Goal: Task Accomplishment & Management: Manage account settings

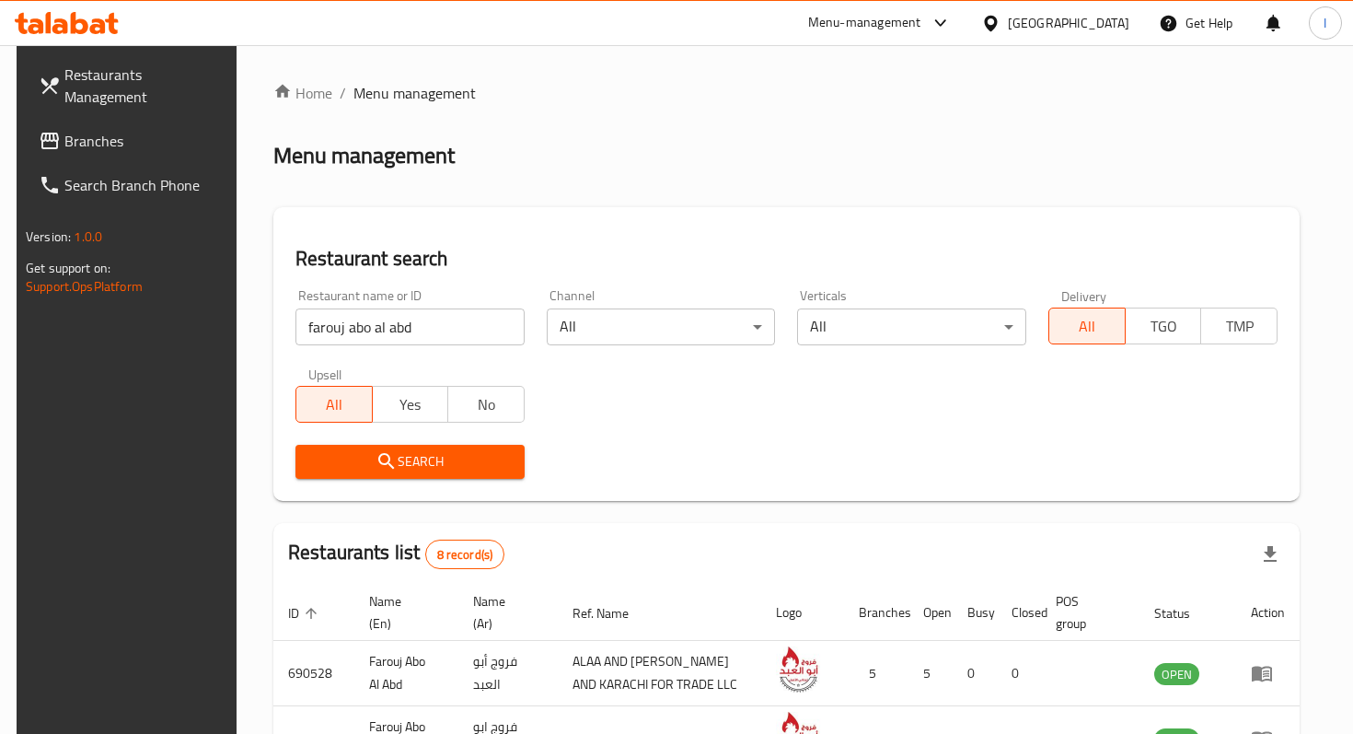
click at [412, 325] on input "farouj abo al abd" at bounding box center [409, 326] width 229 height 37
type input "kucu"
click button "Search" at bounding box center [409, 462] width 229 height 34
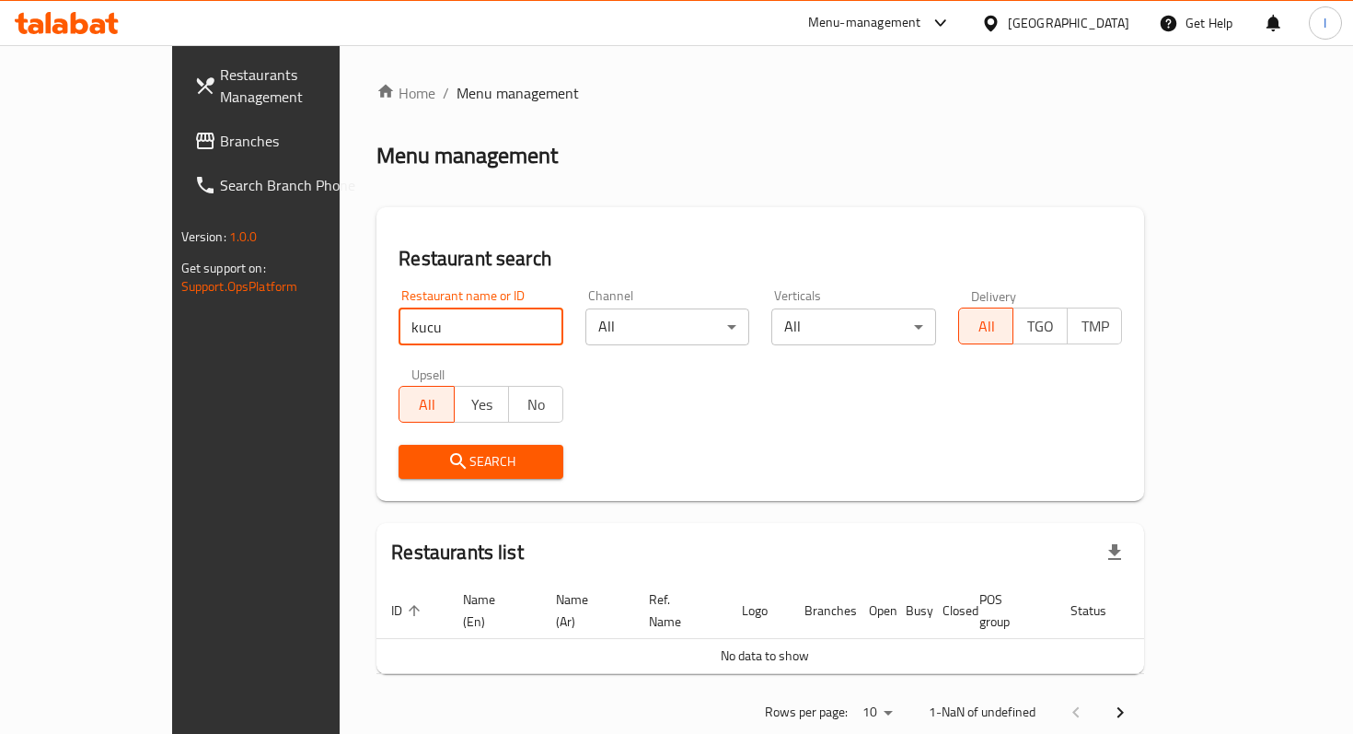
click at [410, 318] on input "kucu" at bounding box center [481, 326] width 165 height 37
click button "Search" at bounding box center [481, 462] width 165 height 34
click at [399, 323] on input "kucu" at bounding box center [481, 326] width 165 height 37
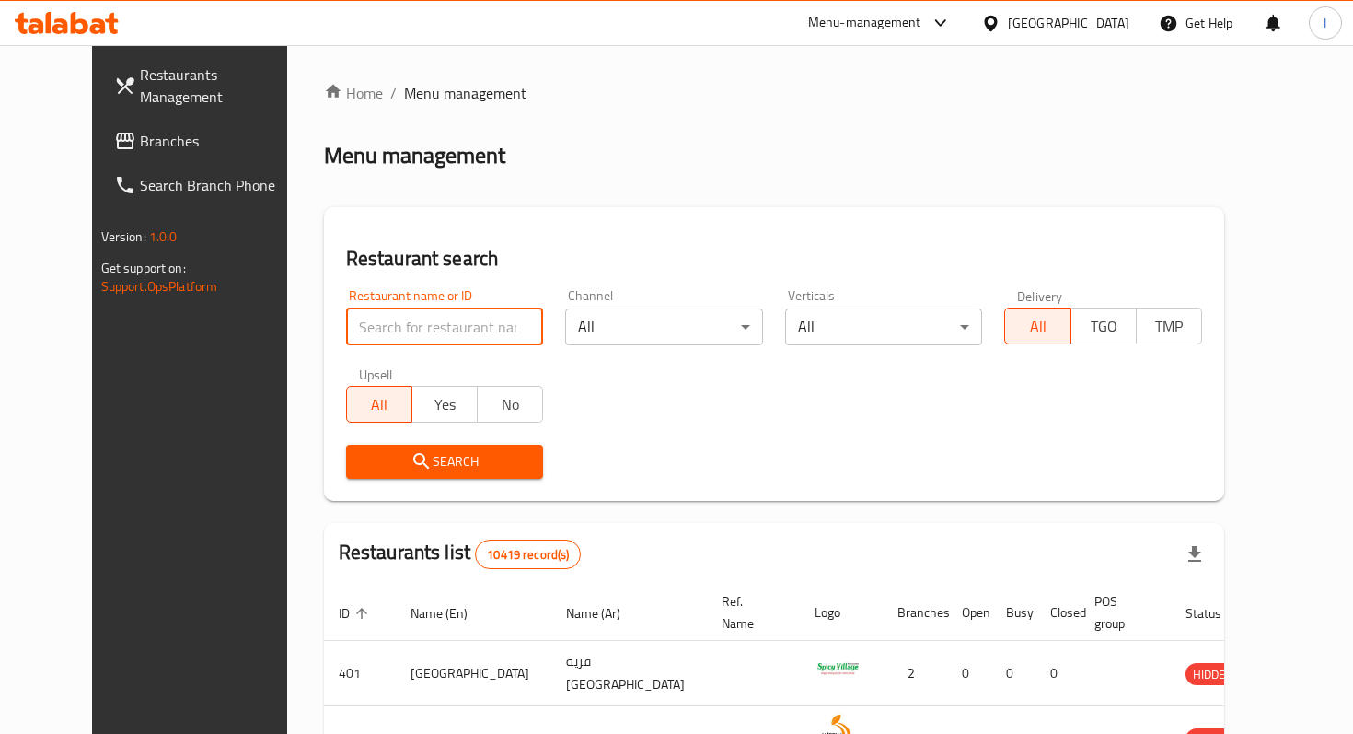
click at [386, 323] on input "search" at bounding box center [445, 326] width 198 height 37
type input "kucu"
click button "Search" at bounding box center [445, 462] width 198 height 34
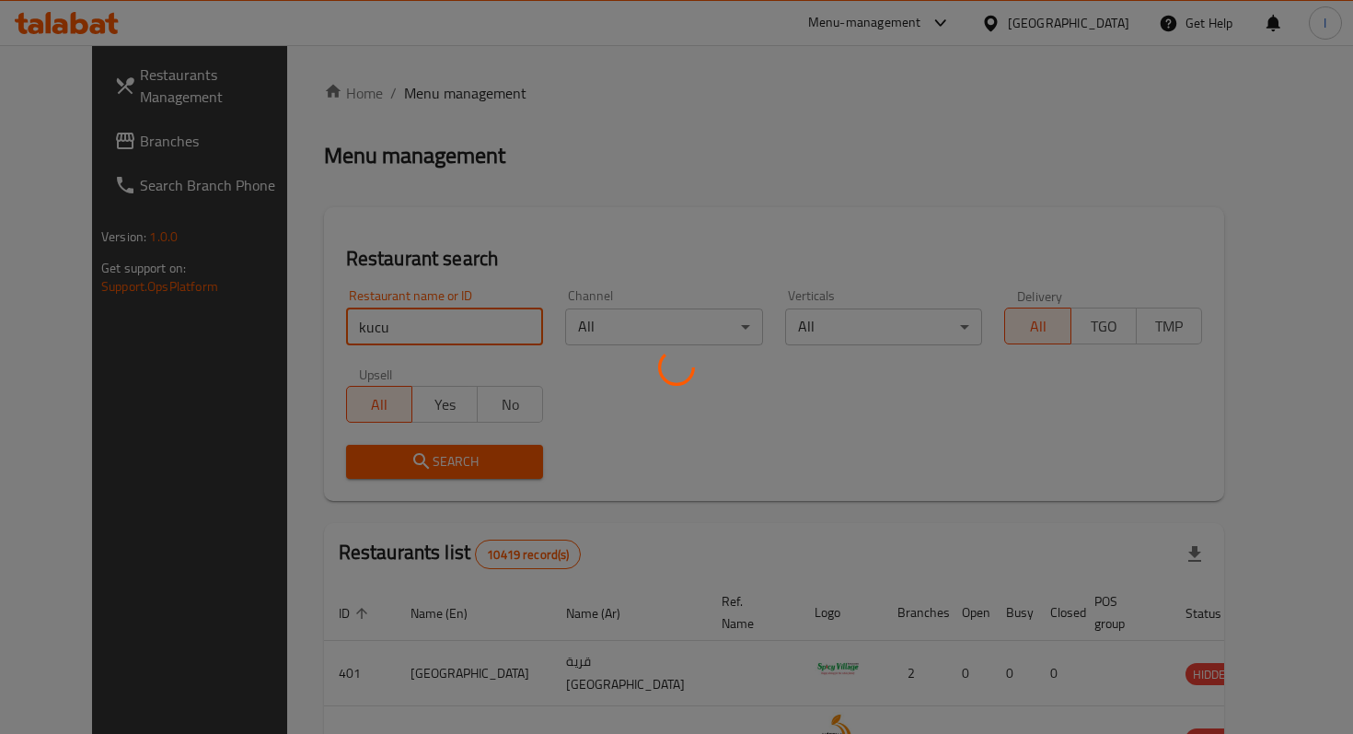
click button "Search" at bounding box center [445, 462] width 198 height 34
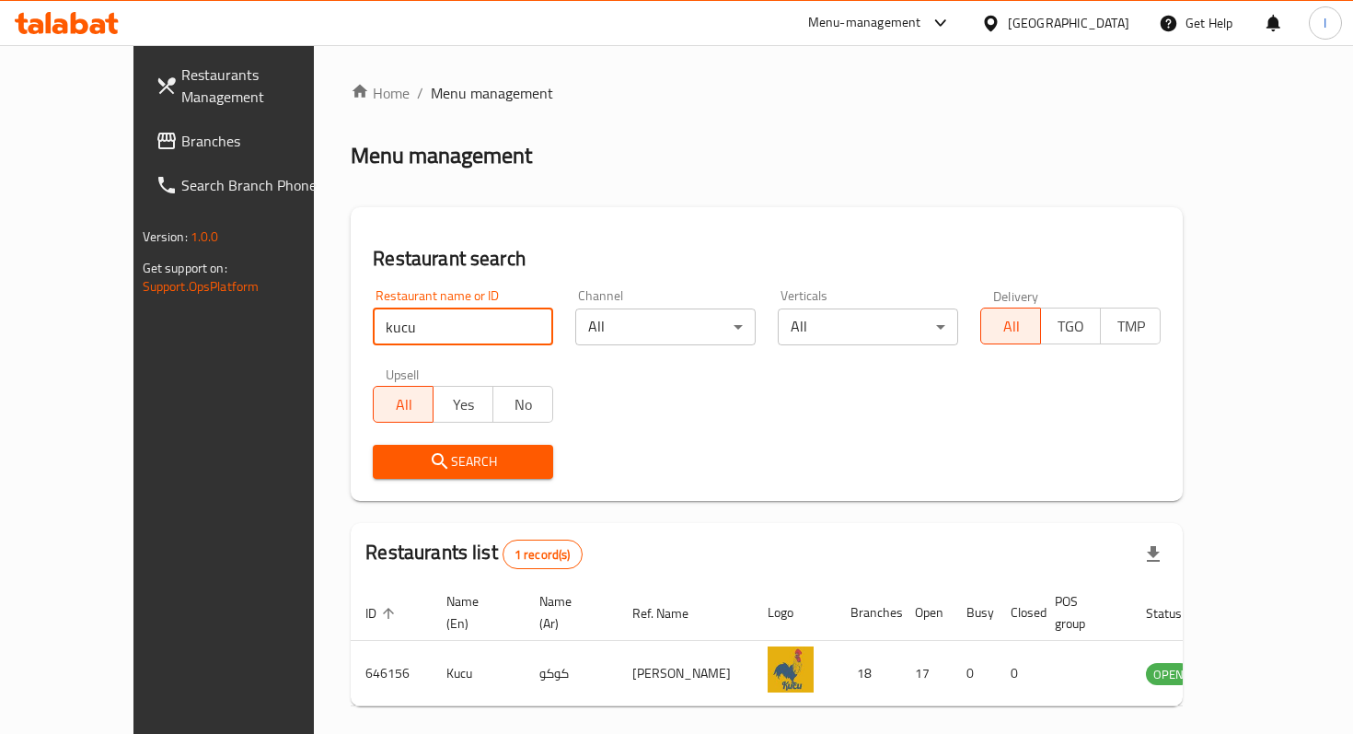
click button "Search" at bounding box center [463, 462] width 180 height 34
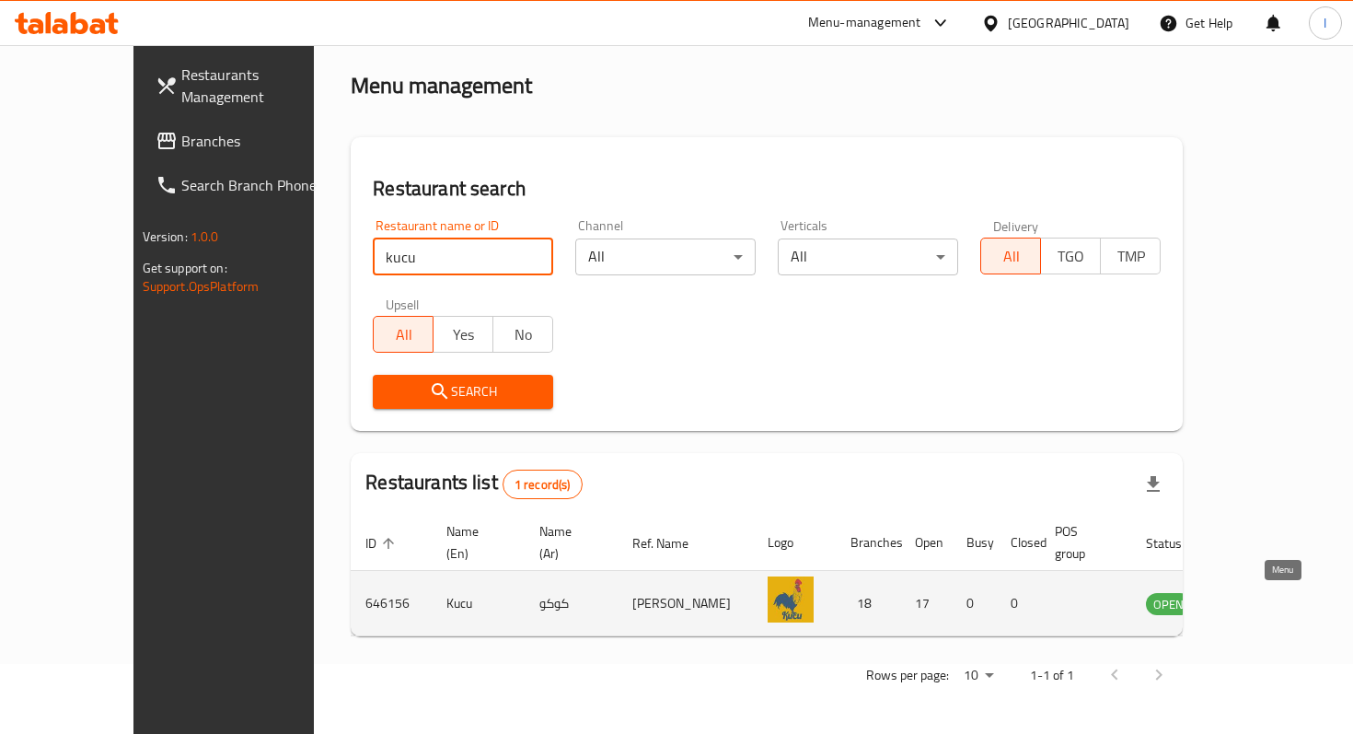
click at [1265, 605] on icon "enhanced table" at bounding box center [1254, 603] width 22 height 22
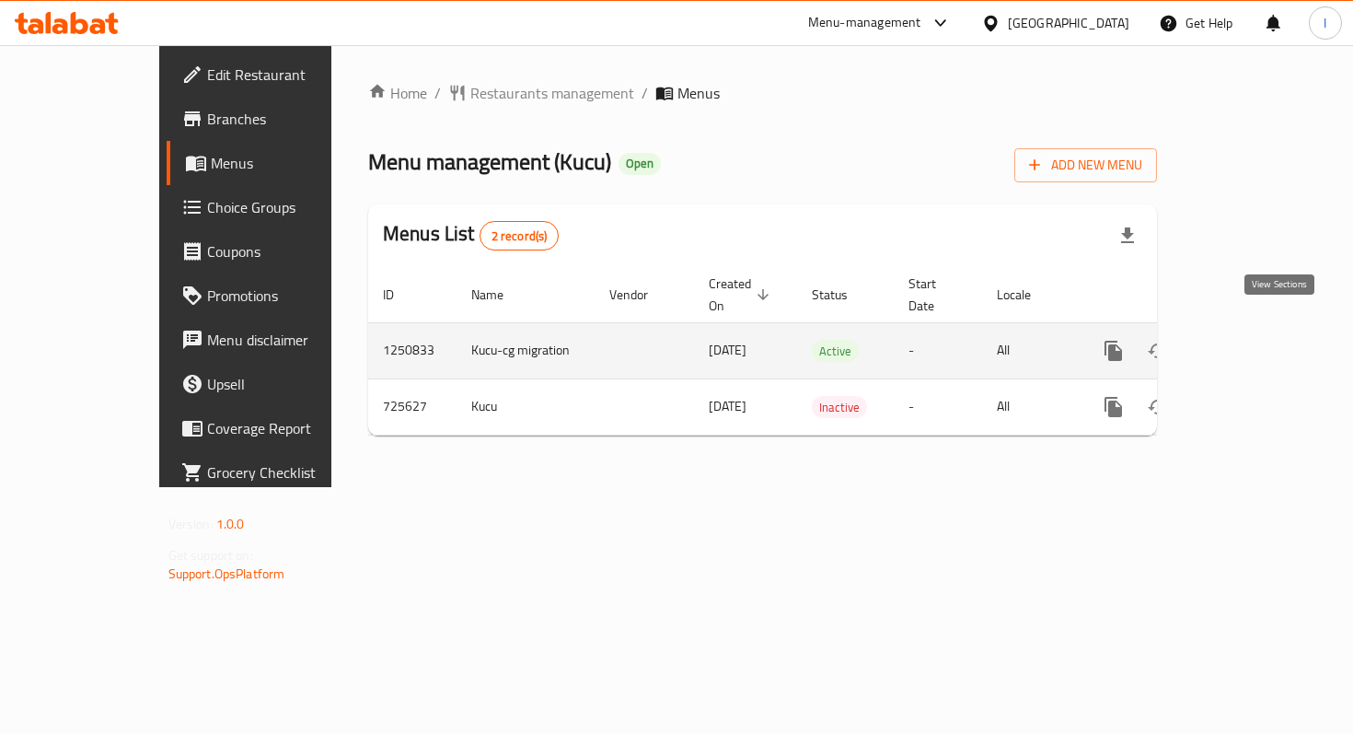
click at [1257, 340] on icon "enhanced table" at bounding box center [1246, 351] width 22 height 22
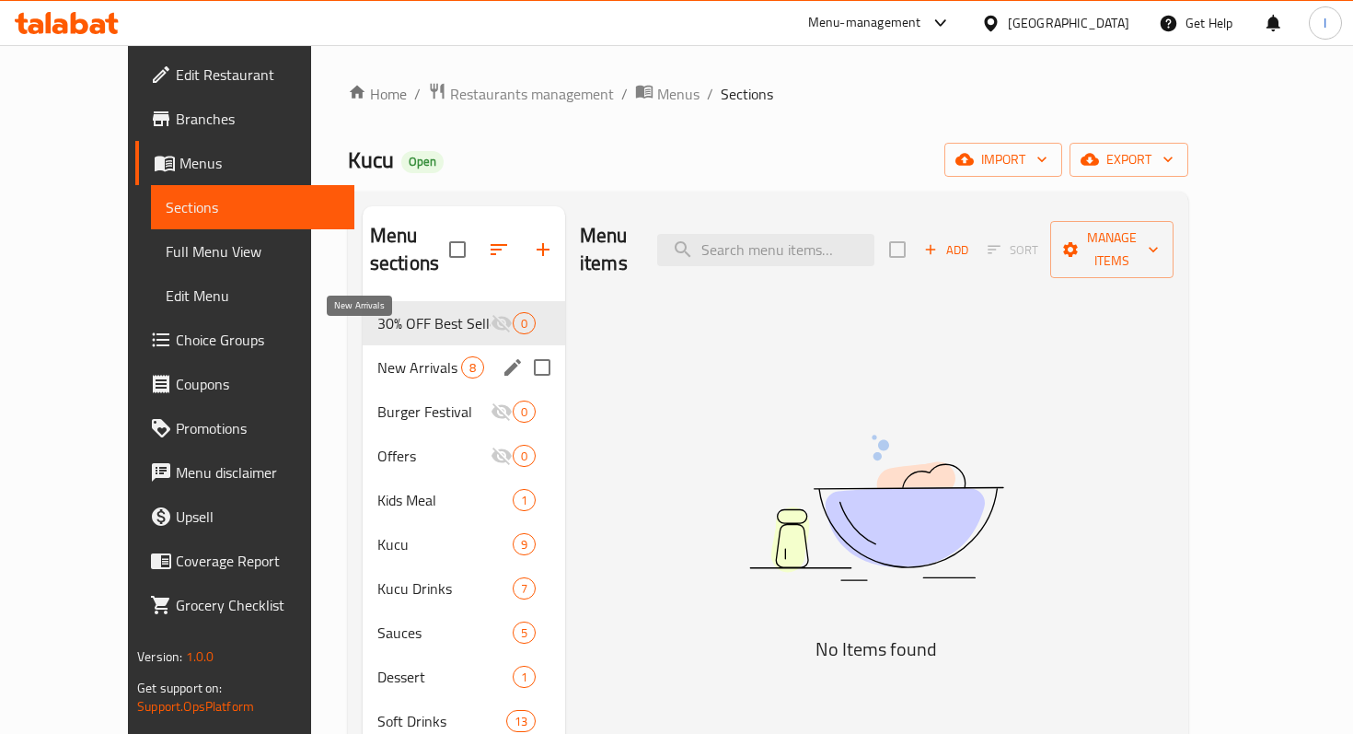
click at [377, 356] on span "New Arrivals" at bounding box center [419, 367] width 84 height 22
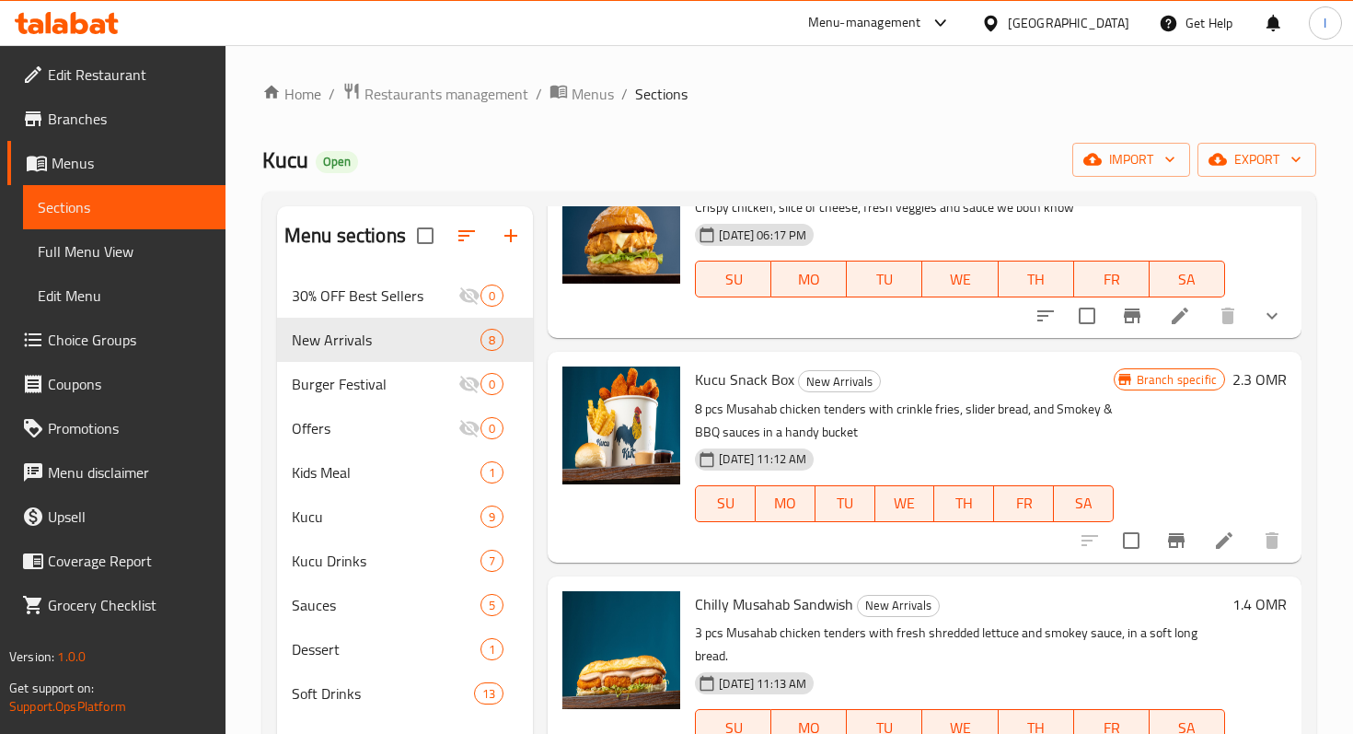
scroll to position [136, 0]
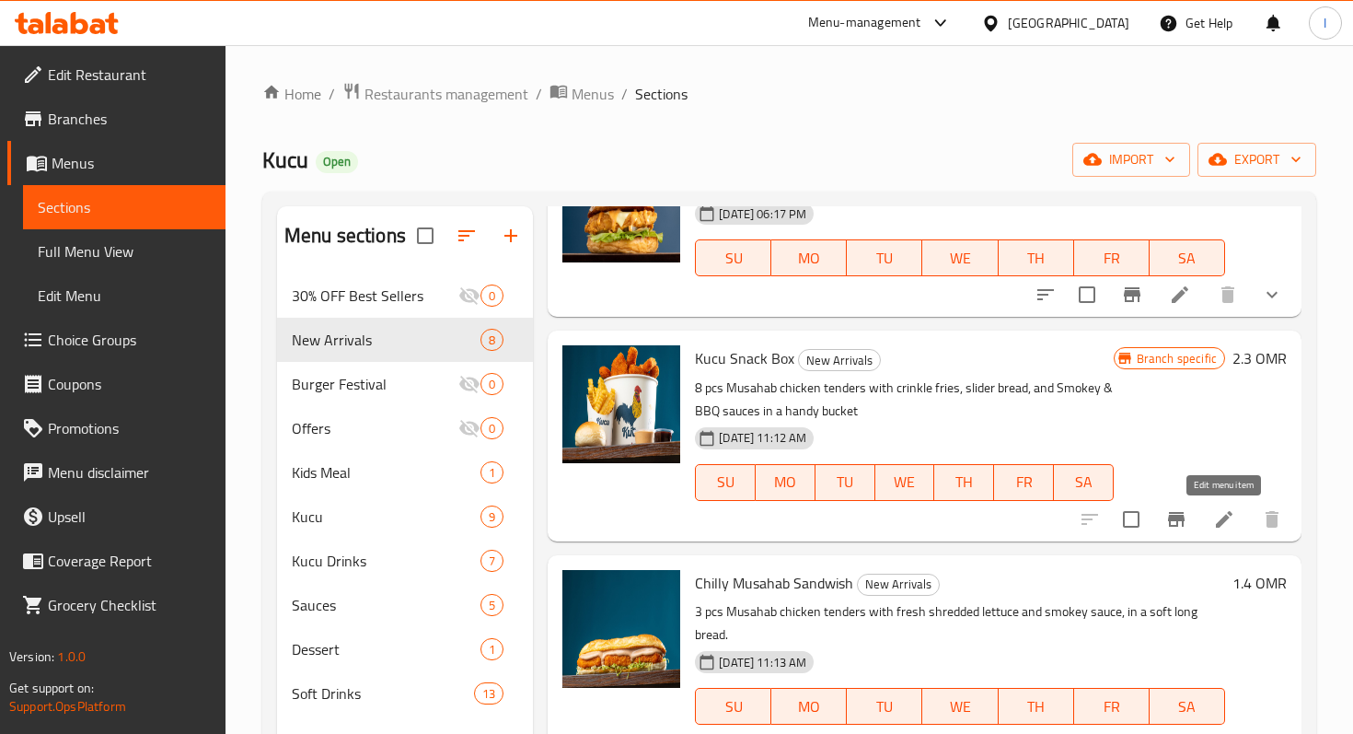
click at [1219, 518] on icon at bounding box center [1224, 519] width 22 height 22
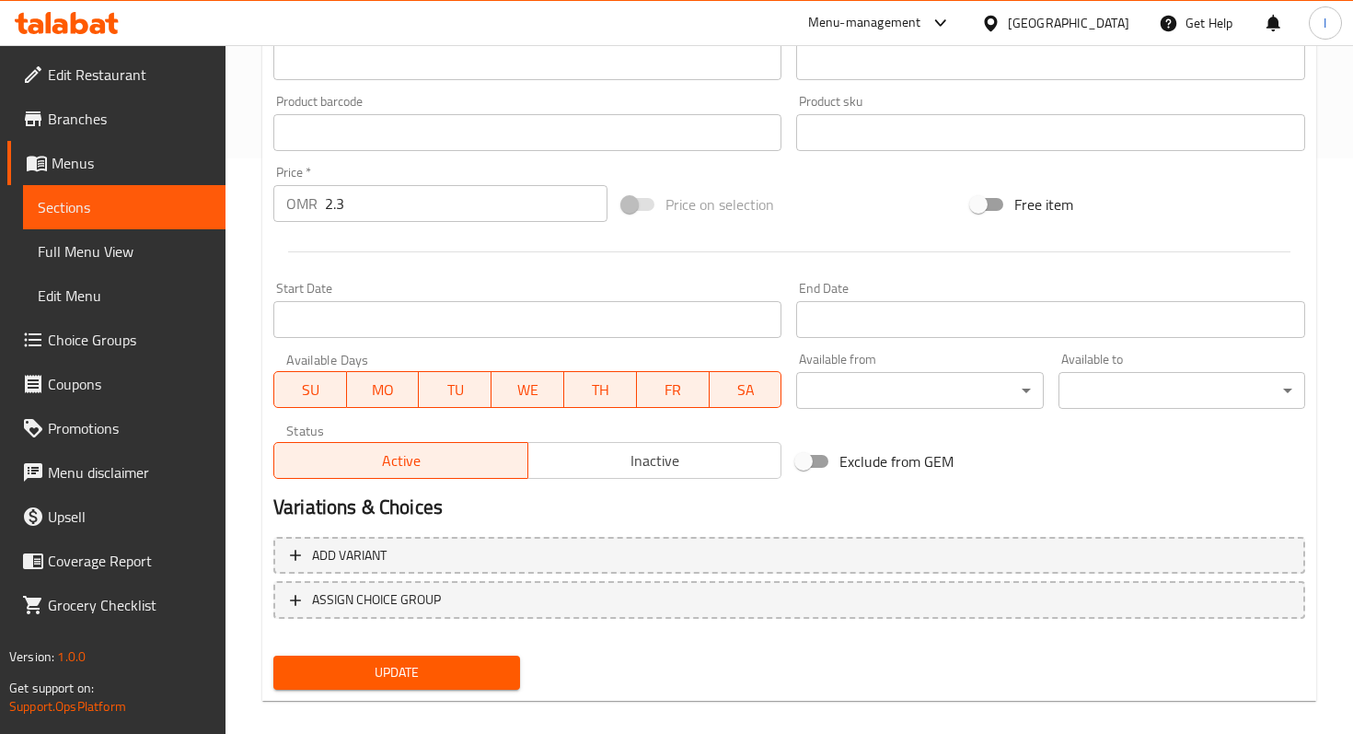
scroll to position [594, 0]
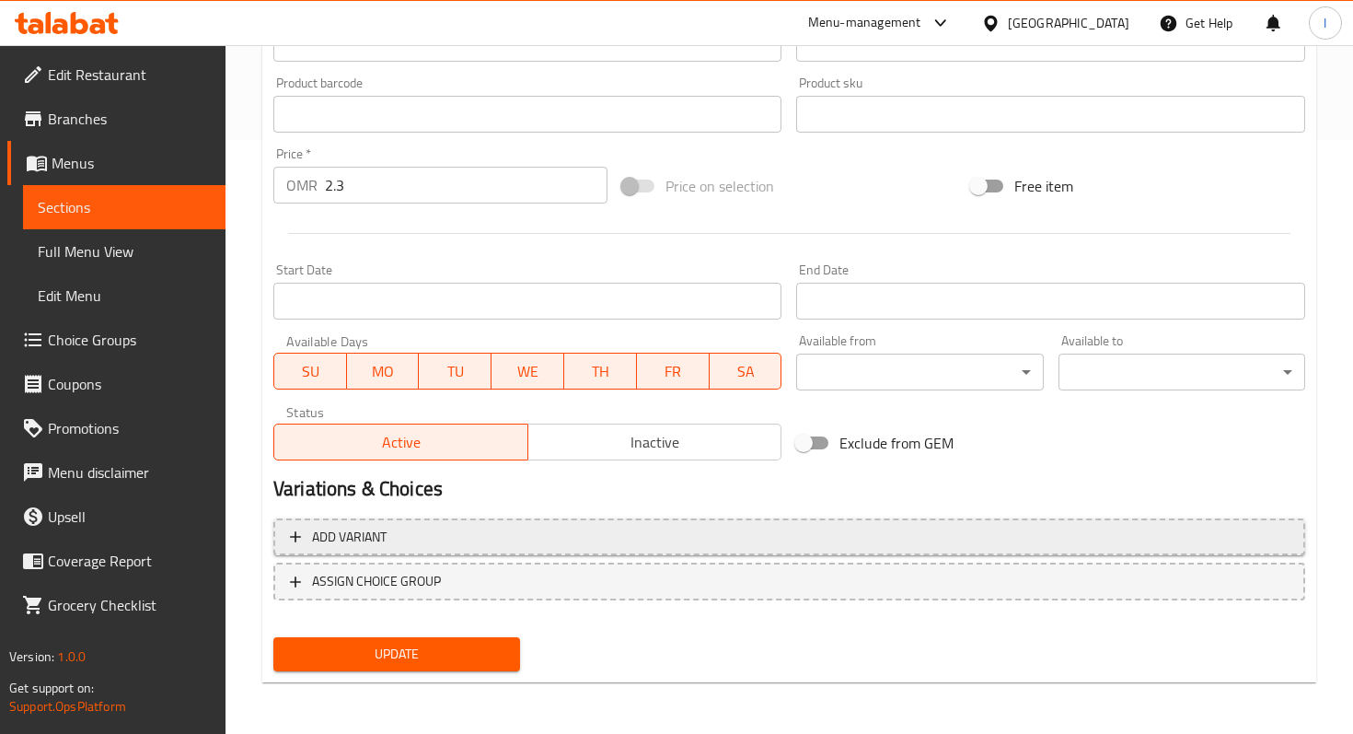
click at [623, 545] on span "Add variant" at bounding box center [789, 537] width 999 height 23
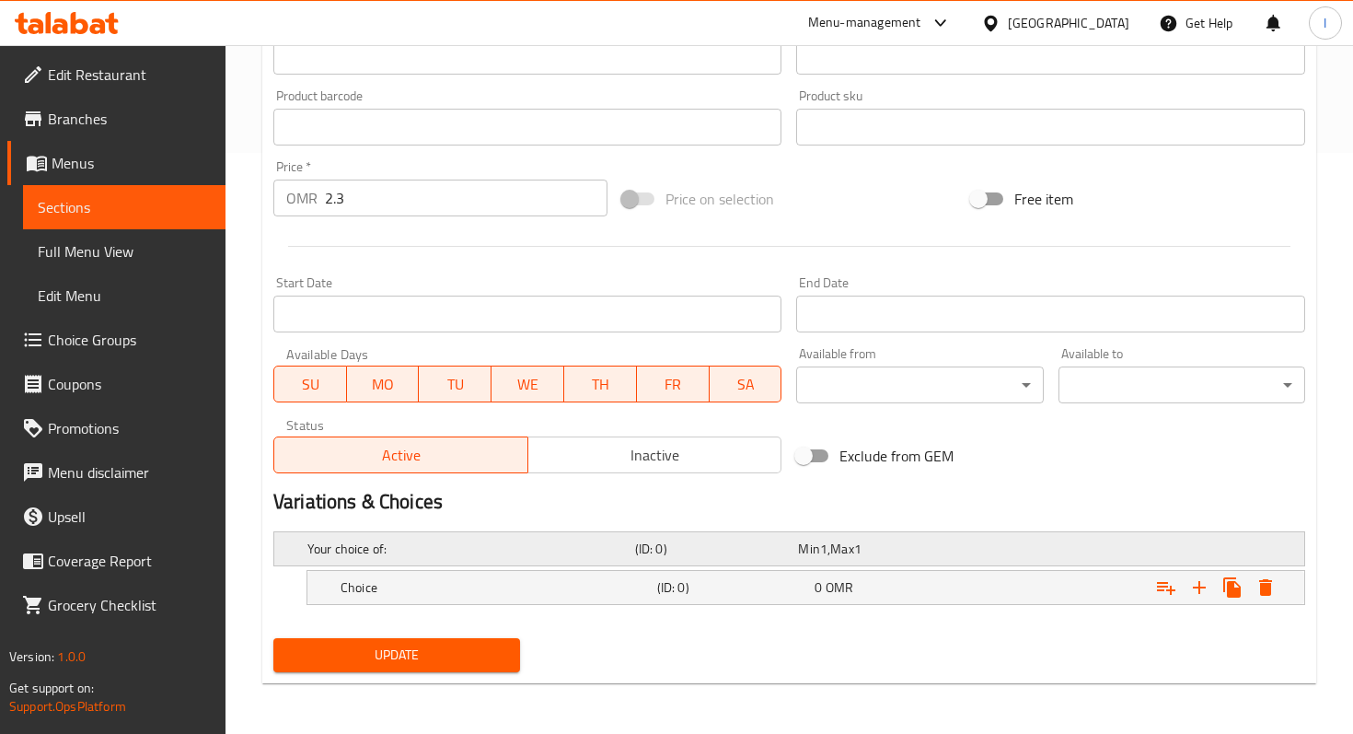
click at [748, 542] on h5 "(ID: 0)" at bounding box center [713, 548] width 156 height 18
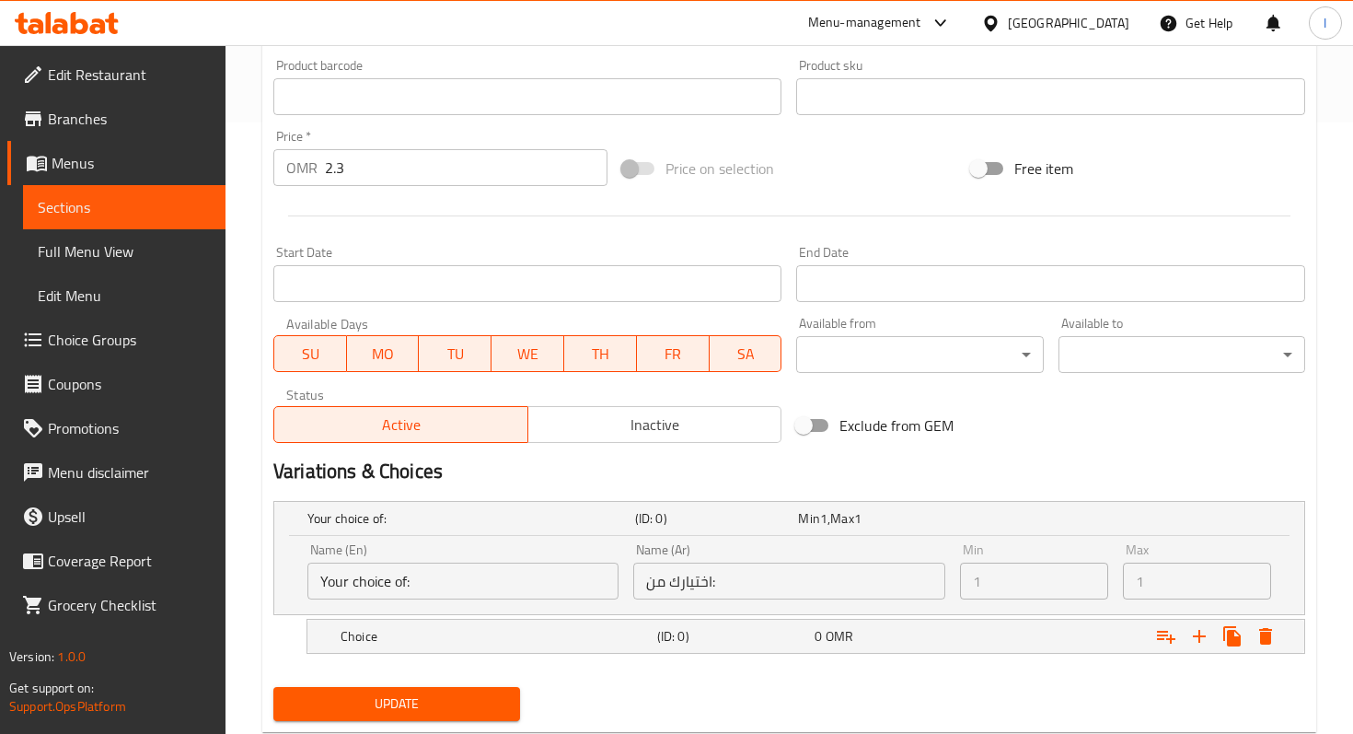
scroll to position [660, 0]
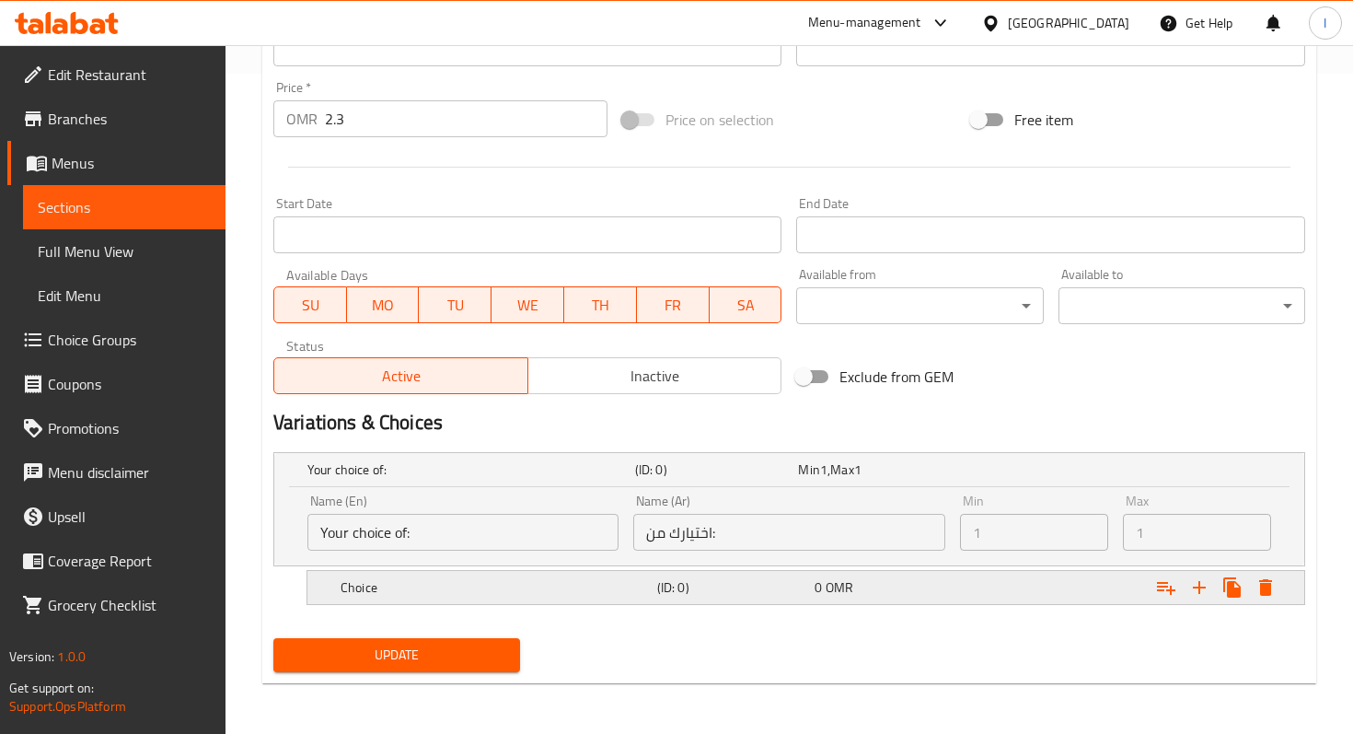
click at [933, 584] on div "0 OMR" at bounding box center [890, 587] width 151 height 18
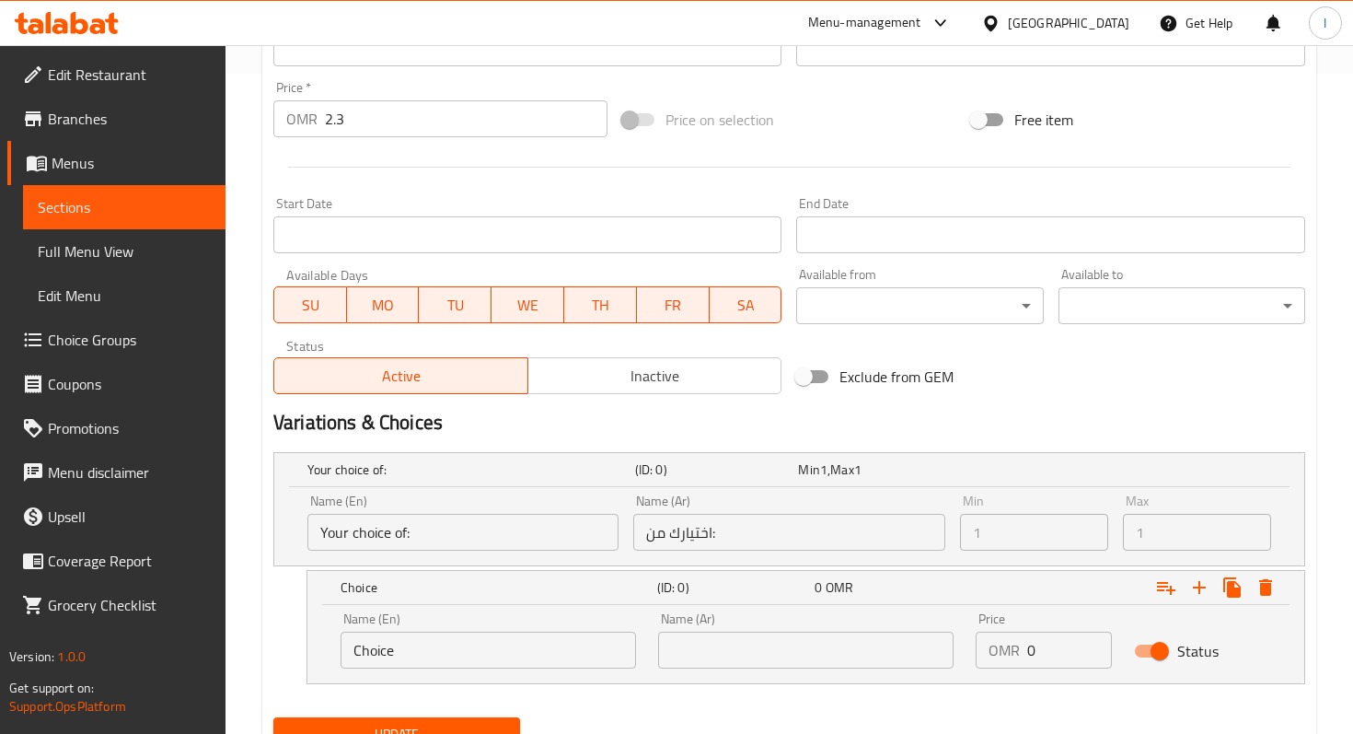
click at [516, 647] on input "Choice" at bounding box center [488, 649] width 295 height 37
type input "S"
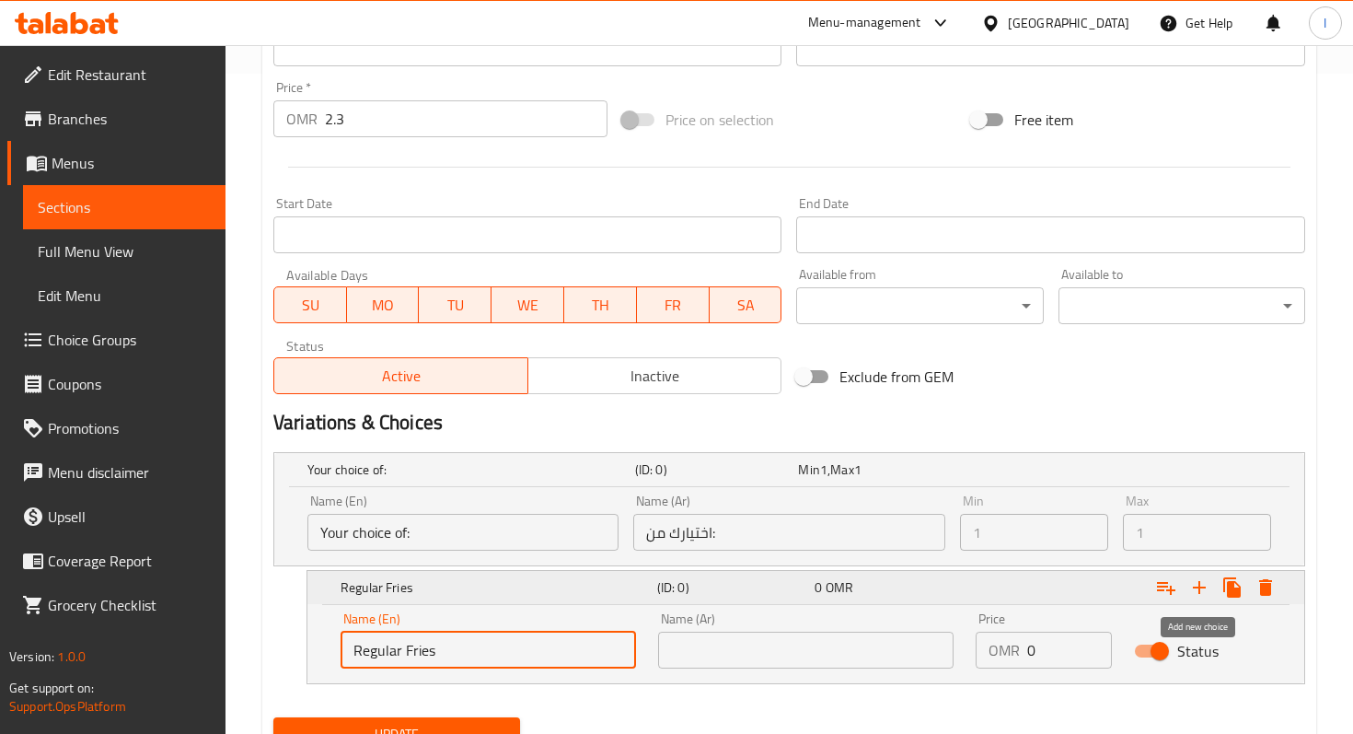
type input "Regular Fries"
click at [1203, 587] on icon "Expand" at bounding box center [1199, 587] width 22 height 22
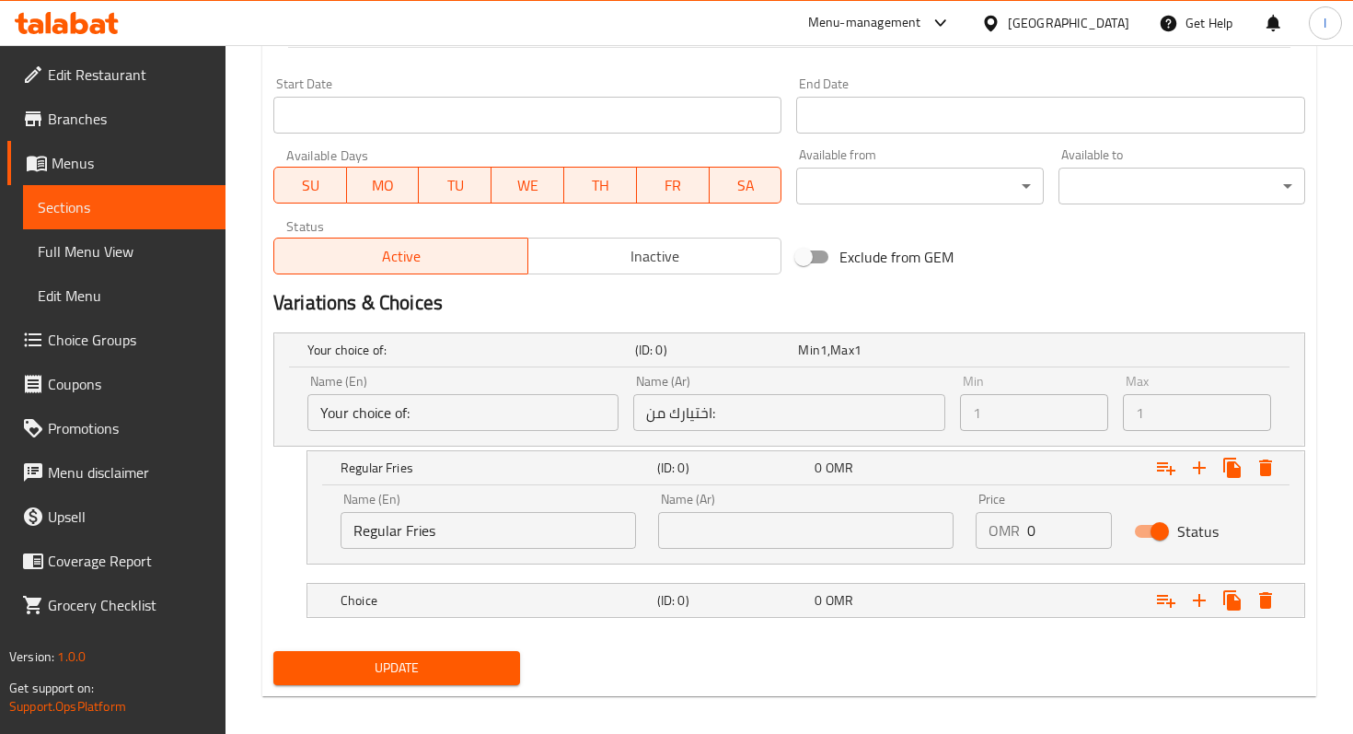
scroll to position [793, 0]
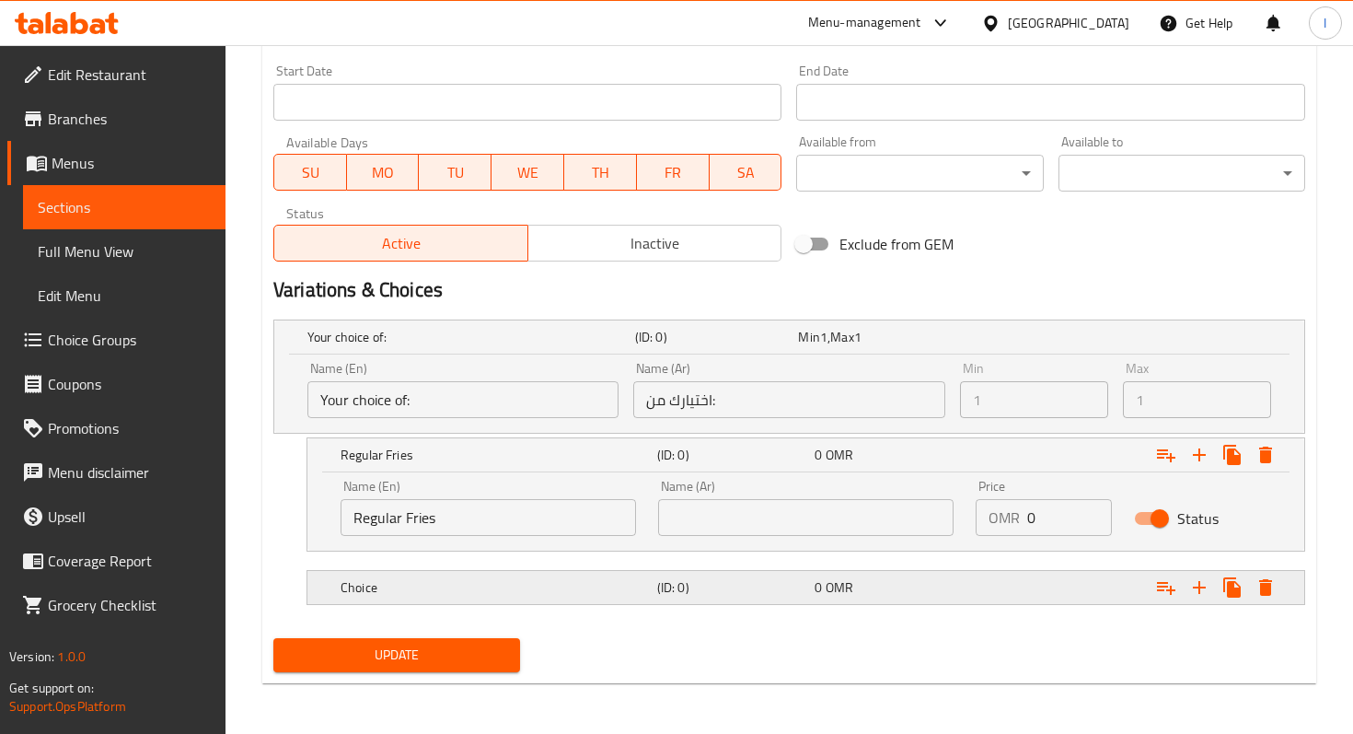
click at [886, 585] on div "0 OMR" at bounding box center [890, 587] width 151 height 18
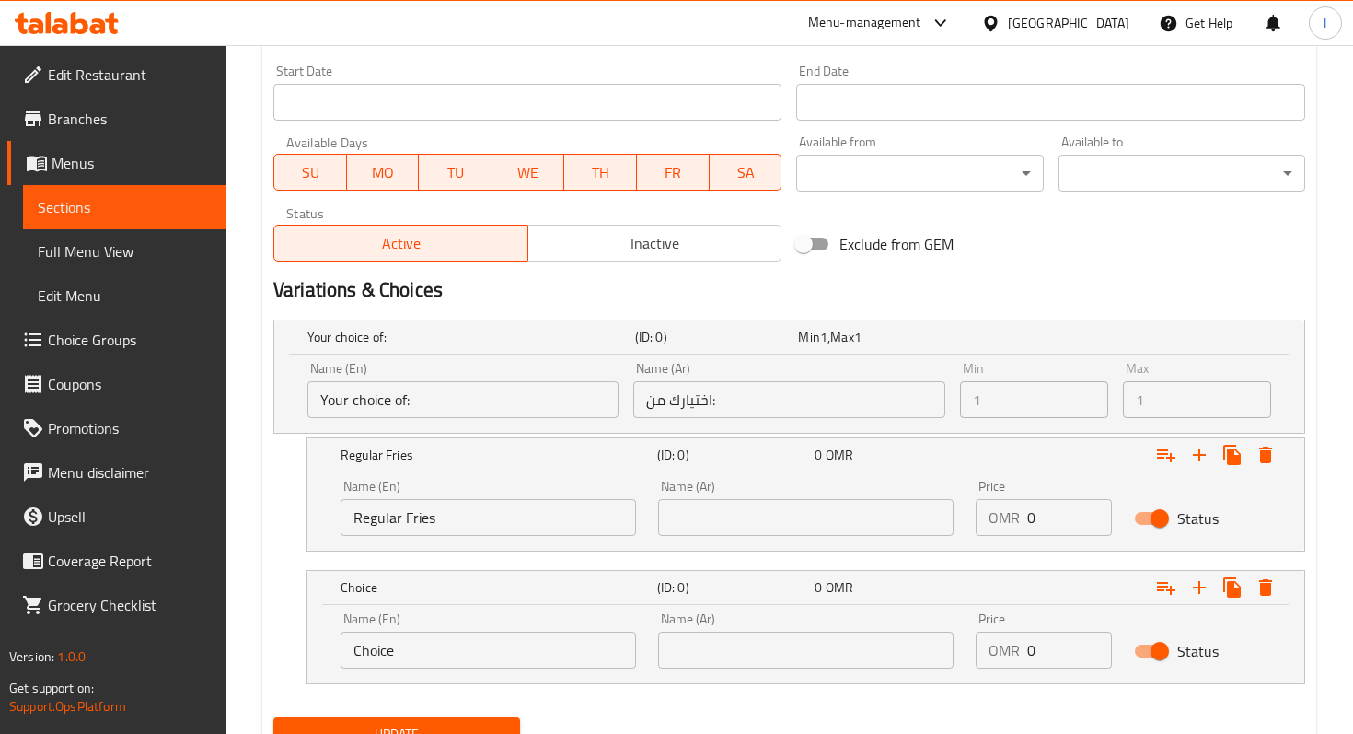
click at [507, 651] on input "Choice" at bounding box center [488, 649] width 295 height 37
type input "Spicy Fries"
click at [745, 521] on input "text" at bounding box center [805, 517] width 295 height 37
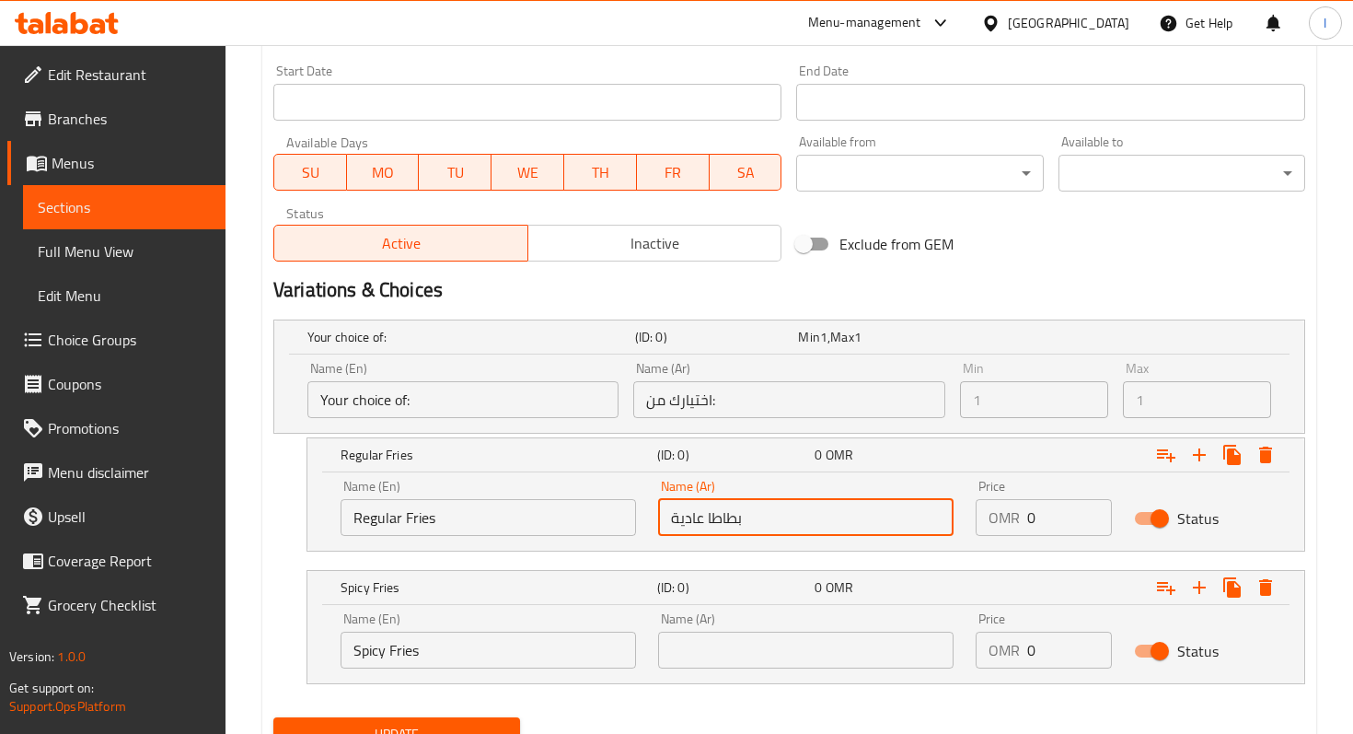
type input "بطاطا عادية"
click at [742, 650] on input "text" at bounding box center [805, 649] width 295 height 37
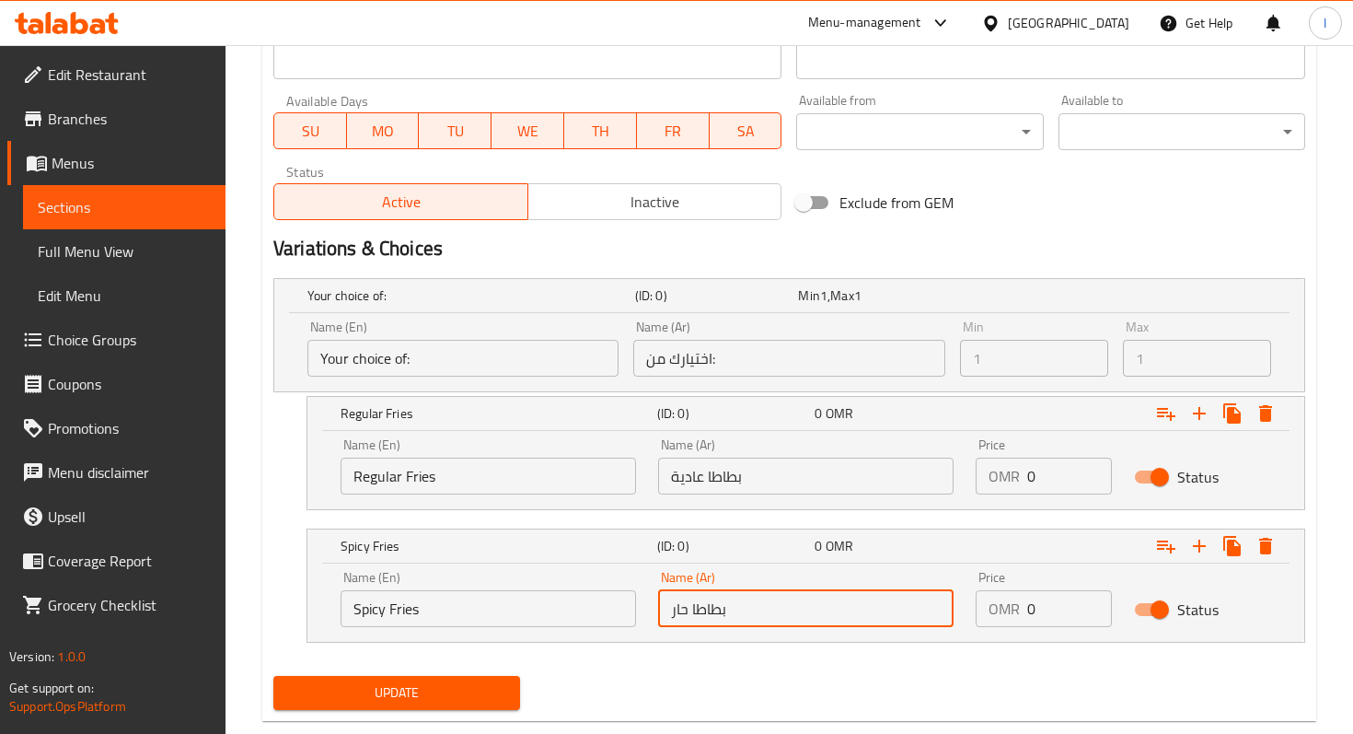
scroll to position [872, 0]
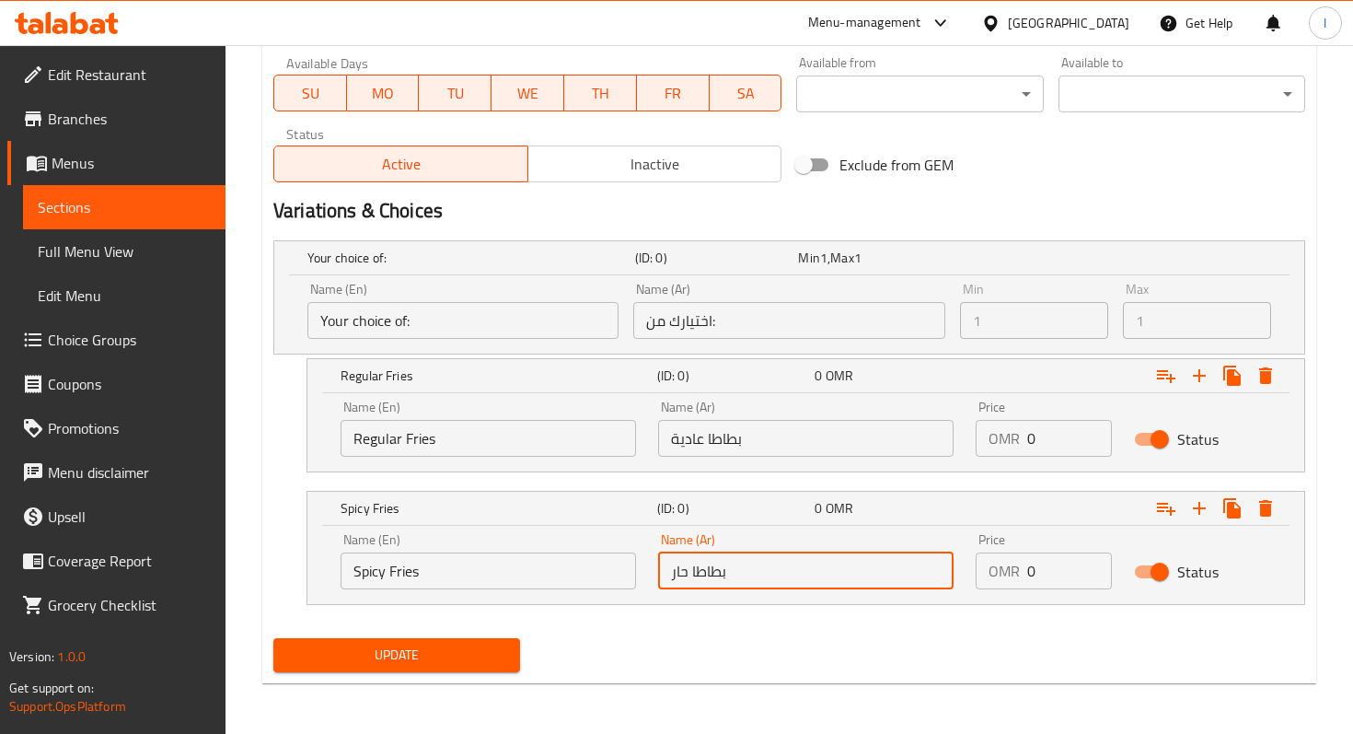
type input "بطاطا حار"
click at [392, 661] on span "Update" at bounding box center [396, 654] width 217 height 23
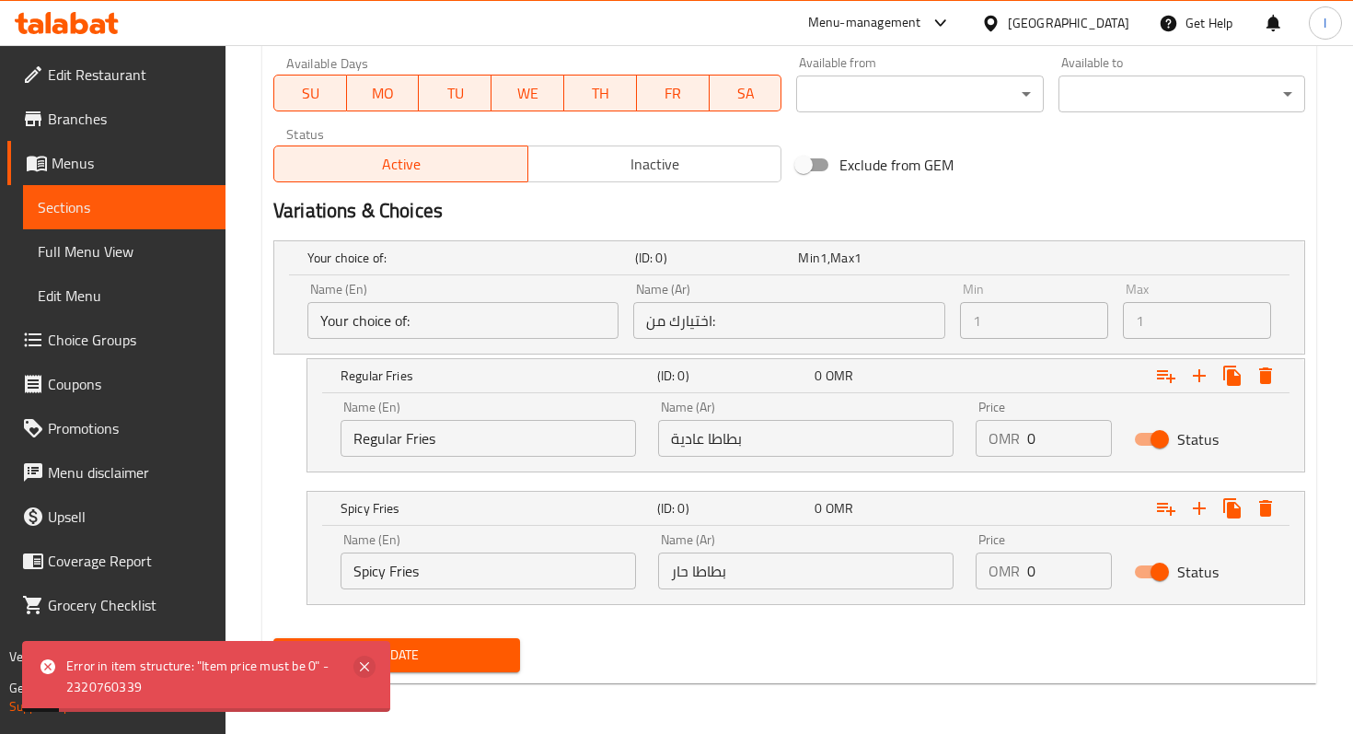
click at [364, 665] on icon at bounding box center [364, 666] width 9 height 9
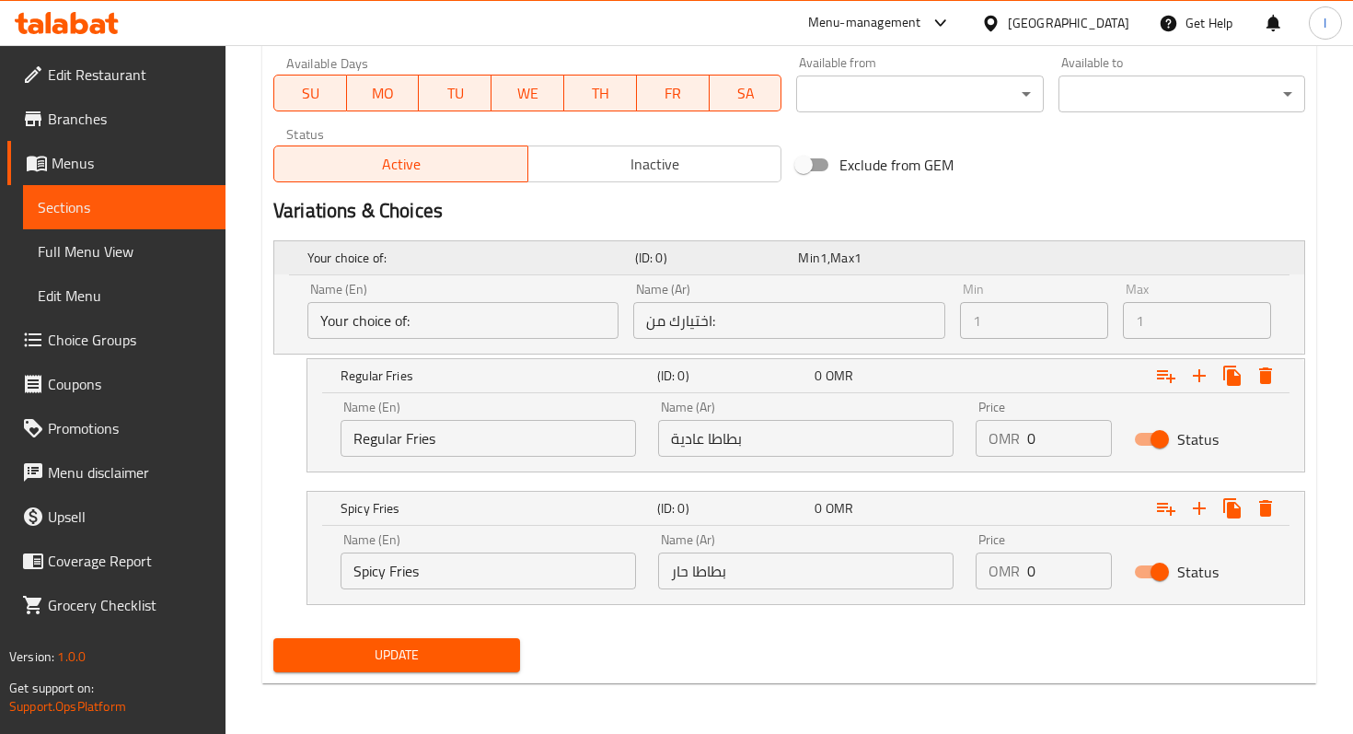
click at [797, 266] on div "Min 1 , Max 1" at bounding box center [876, 258] width 164 height 26
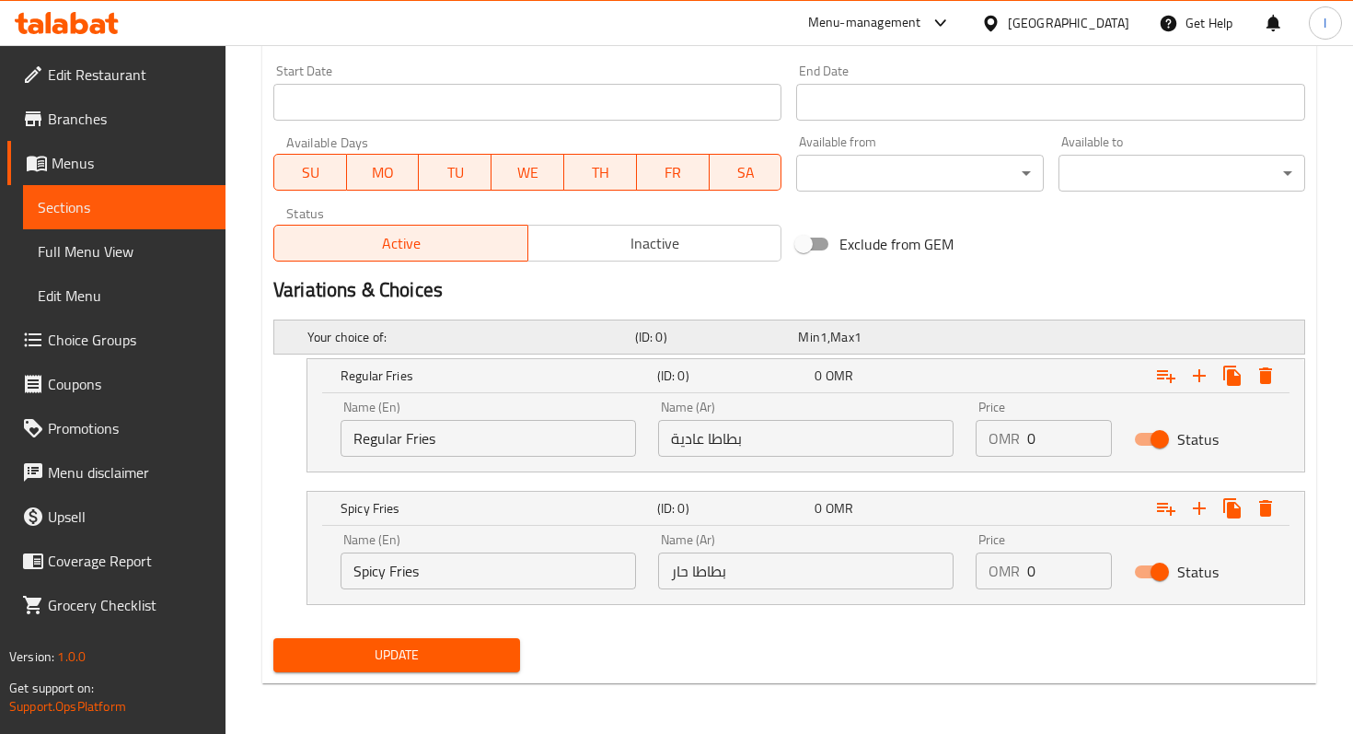
click at [816, 332] on span "Min" at bounding box center [808, 337] width 21 height 24
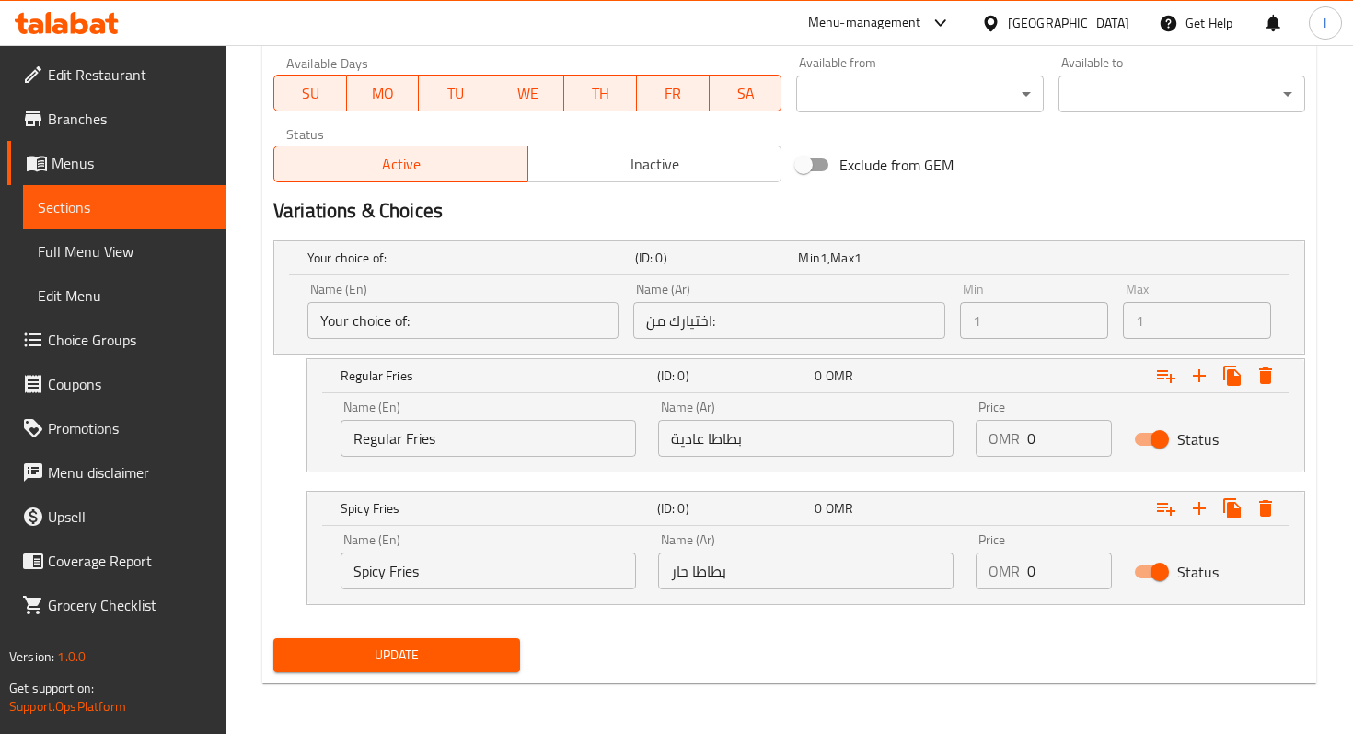
click at [410, 649] on span "Update" at bounding box center [396, 654] width 217 height 23
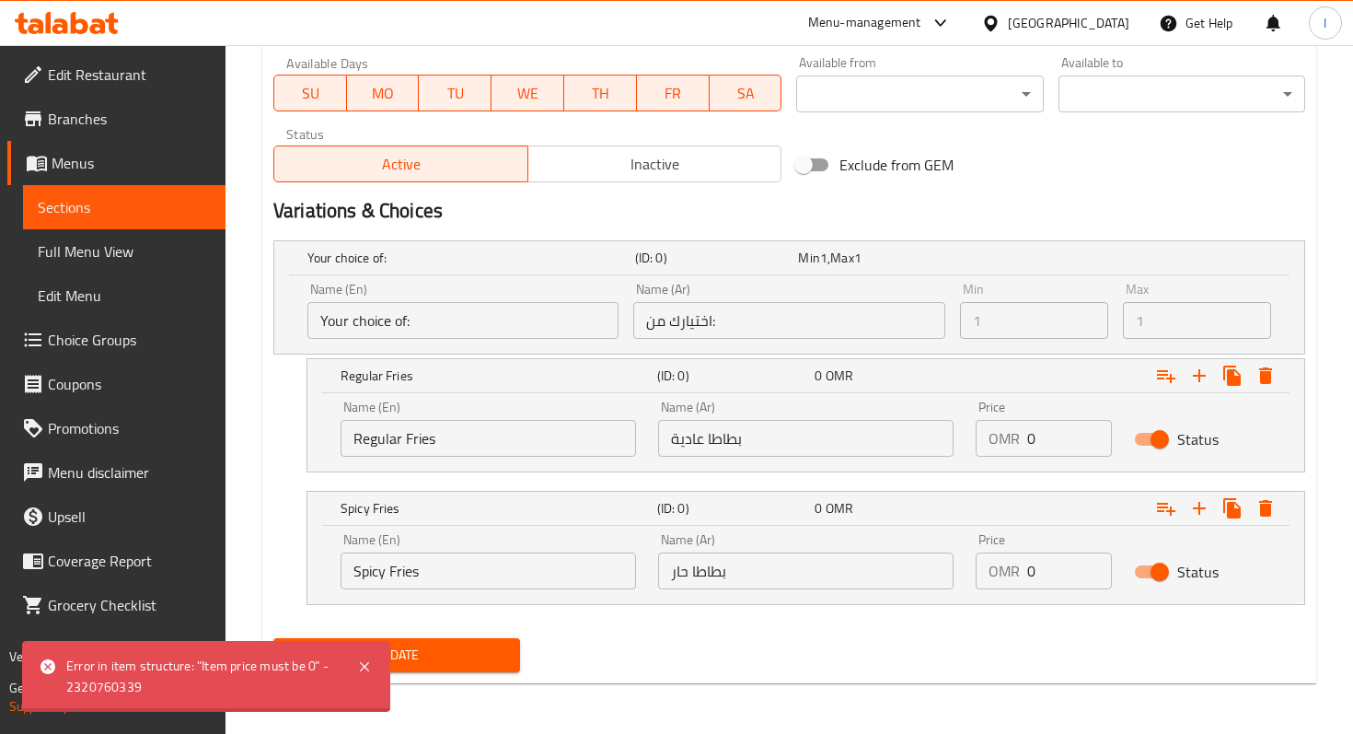
click at [89, 196] on span "Sections" at bounding box center [124, 207] width 173 height 22
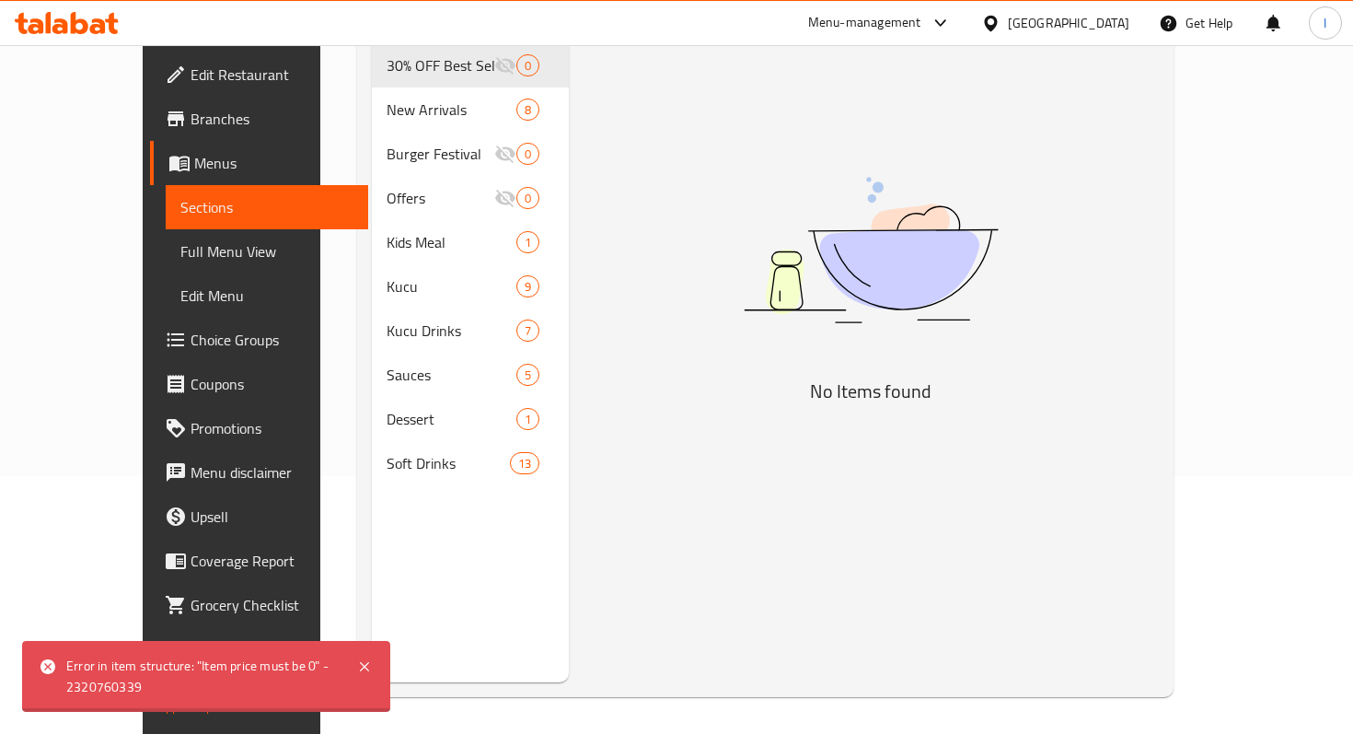
scroll to position [258, 0]
